Goal: Check status: Check status

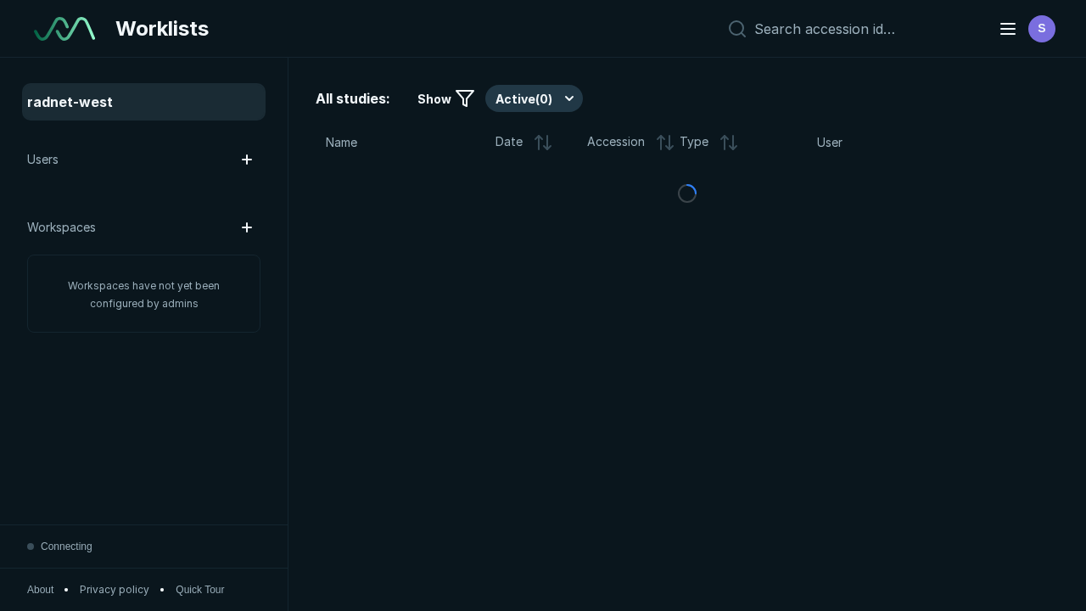
scroll to position [4634, 7068]
